Goal: Task Accomplishment & Management: Manage account settings

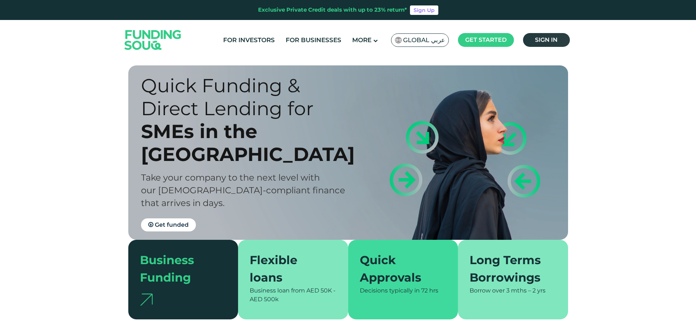
click at [549, 35] on link "Sign in" at bounding box center [546, 40] width 47 height 14
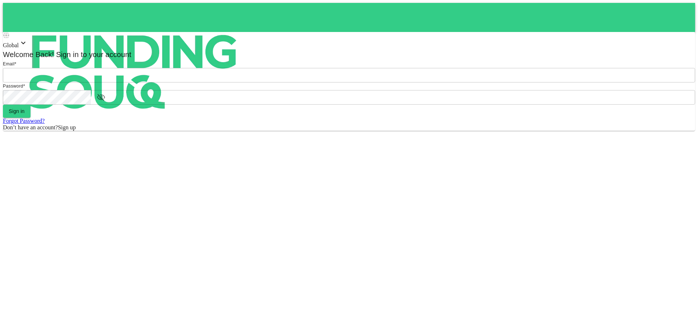
type input "[EMAIL_ADDRESS][DOMAIN_NAME]"
click at [340, 131] on form "Email * email [PERSON_NAME][EMAIL_ADDRESS][DOMAIN_NAME] email Password * passwo…" at bounding box center [349, 95] width 692 height 71
click at [340, 131] on form "Email email [PERSON_NAME][EMAIL_ADDRESS][DOMAIN_NAME] email Password password p…" at bounding box center [349, 95] width 692 height 71
click at [31, 118] on button "Sign in" at bounding box center [17, 111] width 28 height 13
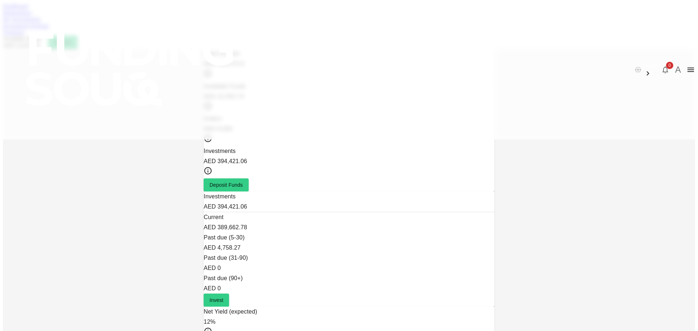
click at [32, 16] on link "Marketplace" at bounding box center [17, 12] width 29 height 6
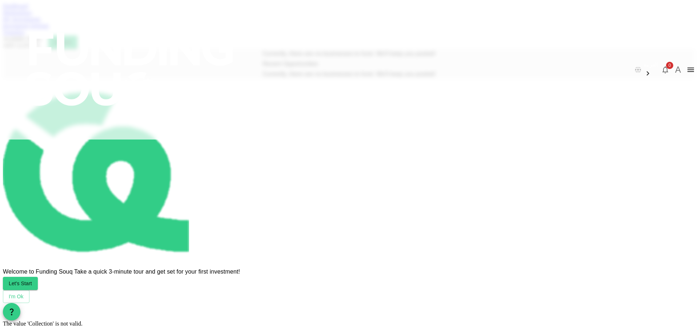
click at [242, 33] on div "Dashboard Marketplace My Investments Investment Settings Transfers Available Fu…" at bounding box center [349, 26] width 692 height 46
click at [41, 22] on link "My Investments" at bounding box center [22, 19] width 38 height 6
